Goal: Information Seeking & Learning: Learn about a topic

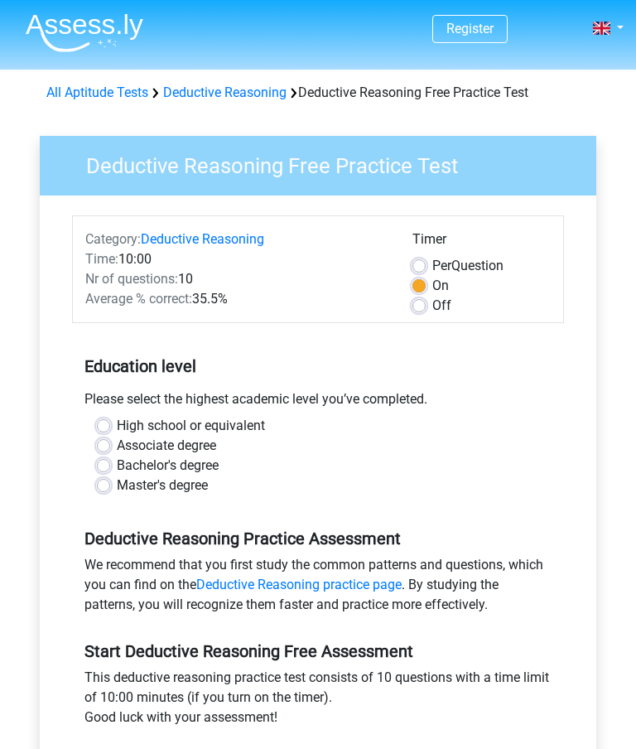
click at [433, 299] on label "Off" at bounding box center [442, 306] width 19 height 20
click at [418, 299] on input "Off" at bounding box center [419, 304] width 13 height 17
radio input "true"
click at [117, 419] on label "High school or equivalent" at bounding box center [191, 426] width 148 height 20
click at [106, 419] on input "High school or equivalent" at bounding box center [103, 424] width 13 height 17
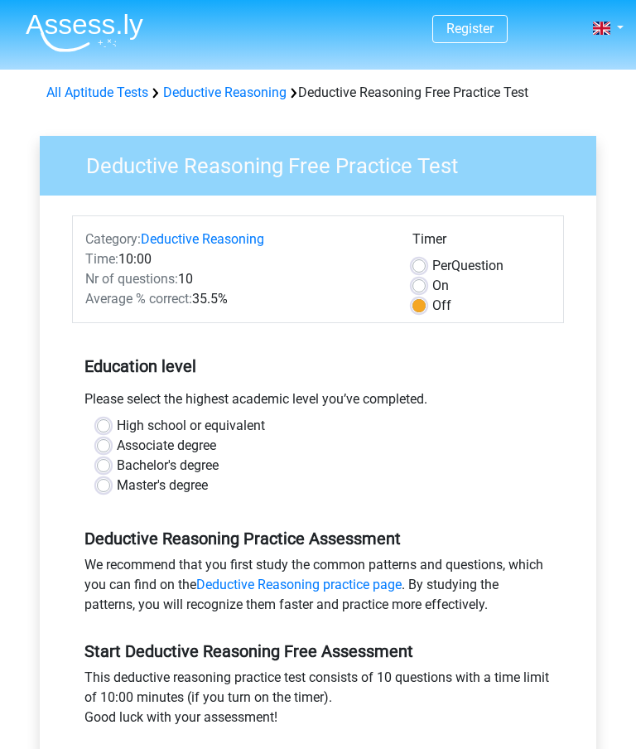
radio input "true"
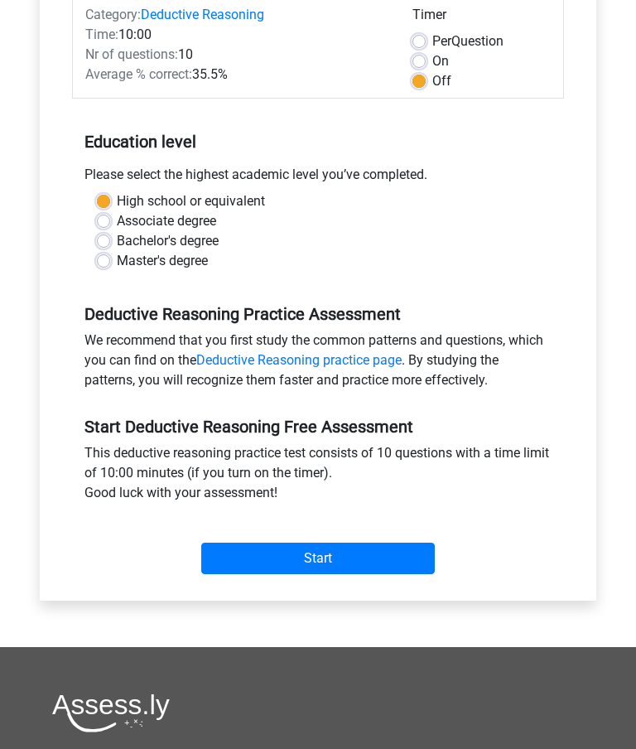
scroll to position [229, 0]
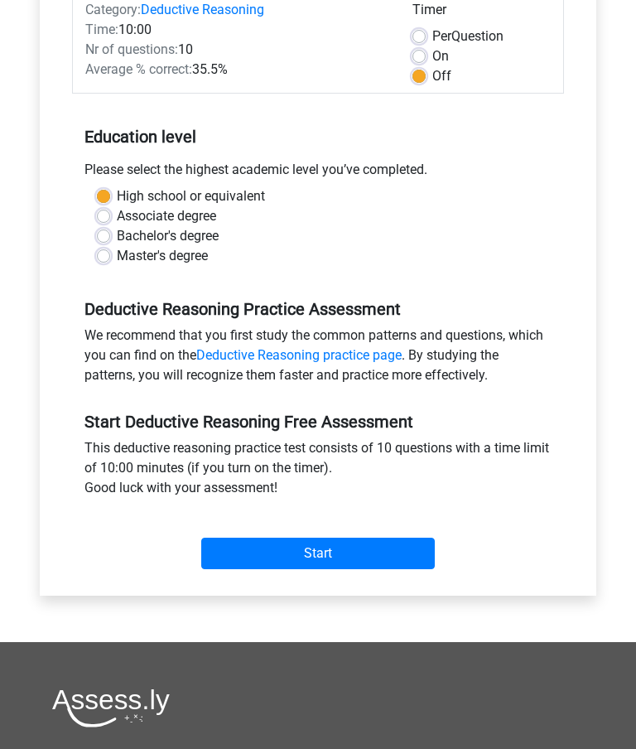
click at [336, 552] on input "Start" at bounding box center [318, 554] width 234 height 31
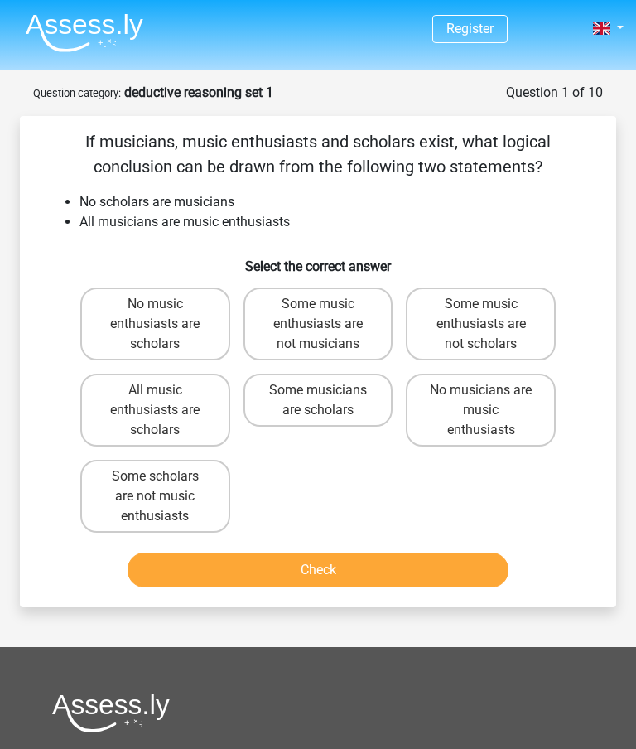
click at [151, 305] on label "No music enthusiasts are scholars" at bounding box center [155, 324] width 150 height 73
click at [155, 305] on input "No music enthusiasts are scholars" at bounding box center [160, 309] width 11 height 11
radio input "true"
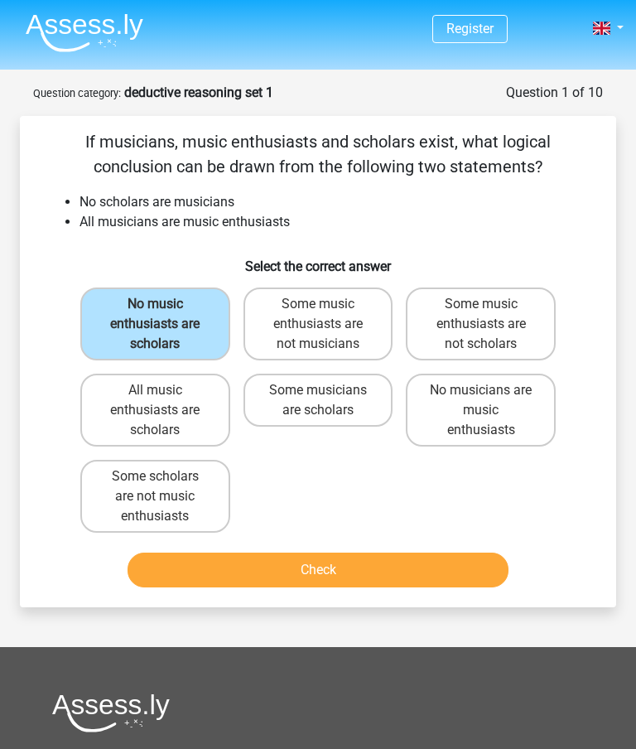
click at [386, 559] on button "Check" at bounding box center [318, 570] width 380 height 35
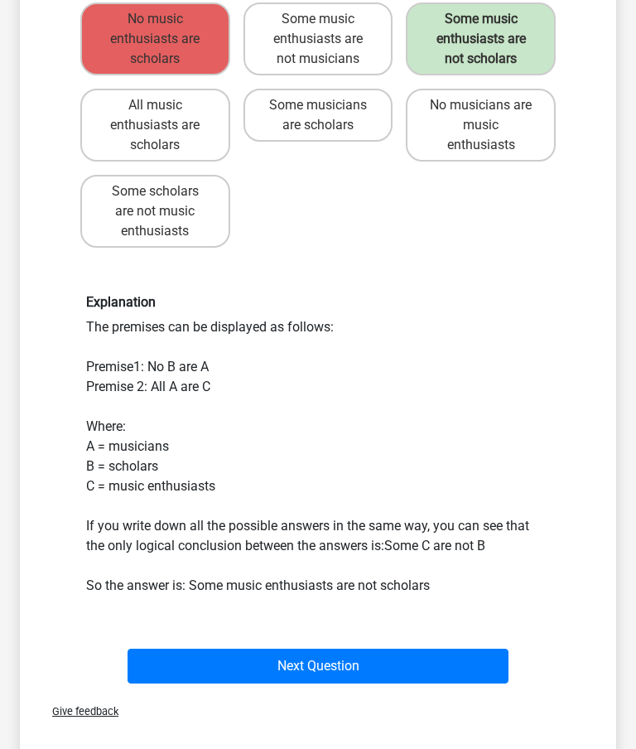
scroll to position [288, 0]
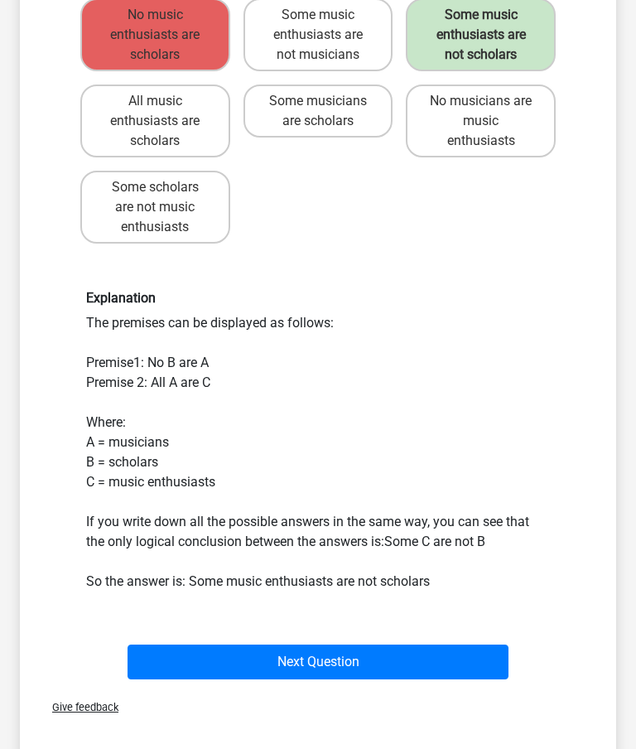
click at [342, 660] on button "Next Question" at bounding box center [318, 663] width 380 height 35
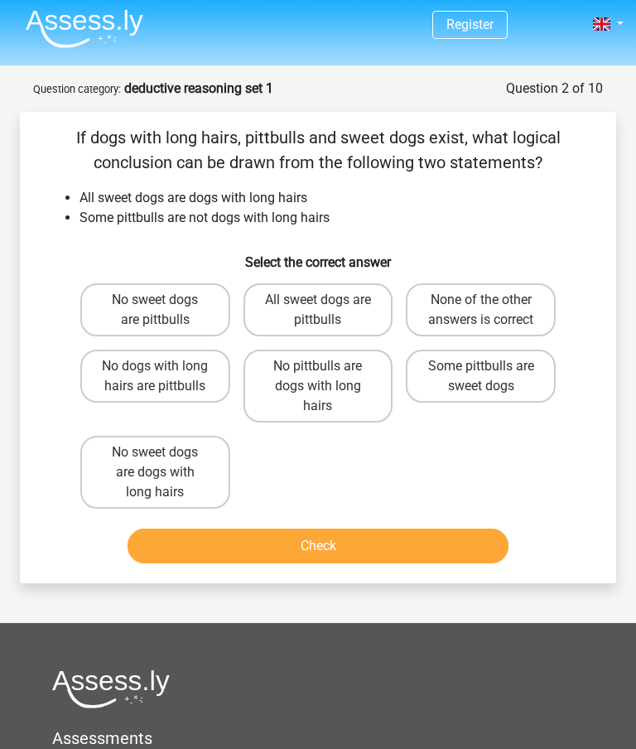
scroll to position [0, 0]
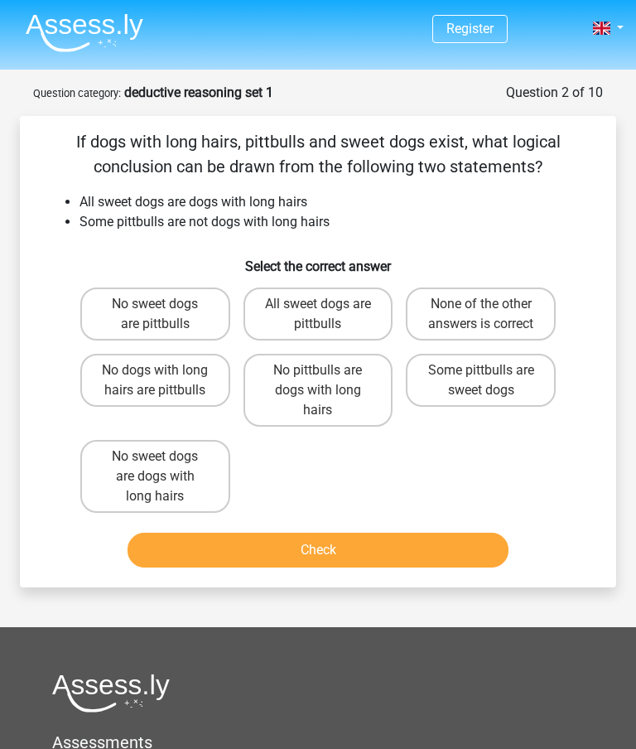
click at [505, 406] on label "Some pittbulls are sweet dogs" at bounding box center [481, 380] width 150 height 53
click at [492, 381] on input "Some pittbulls are sweet dogs" at bounding box center [486, 375] width 11 height 11
radio input "true"
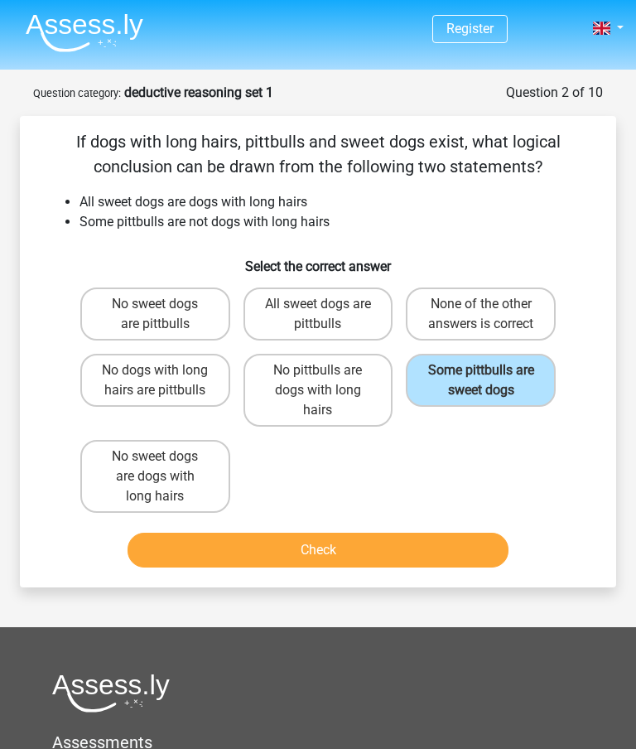
click at [419, 568] on button "Check" at bounding box center [318, 550] width 380 height 35
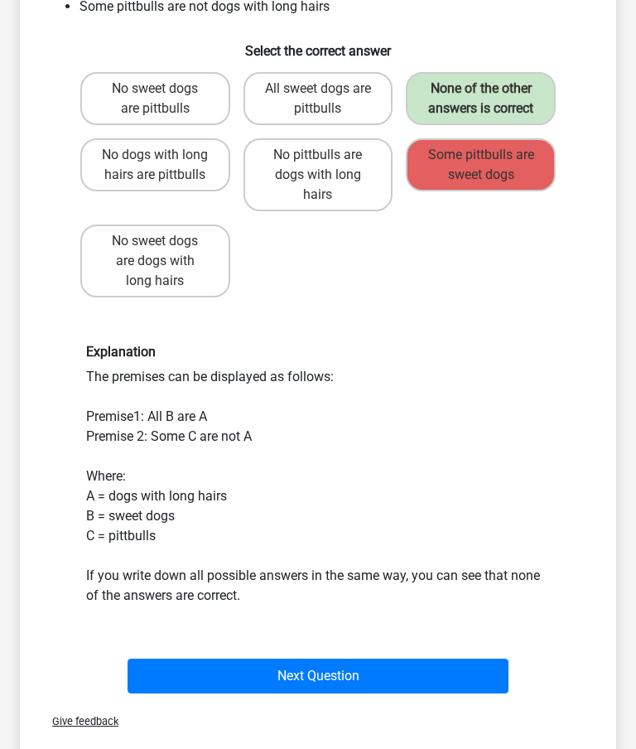
click at [341, 692] on button "Next Question" at bounding box center [318, 676] width 380 height 35
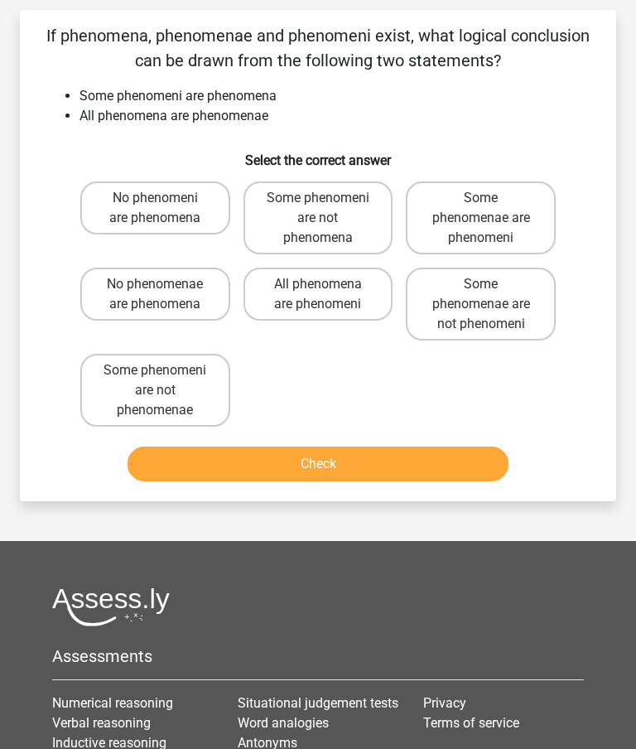
scroll to position [83, 0]
